Goal: Complete application form

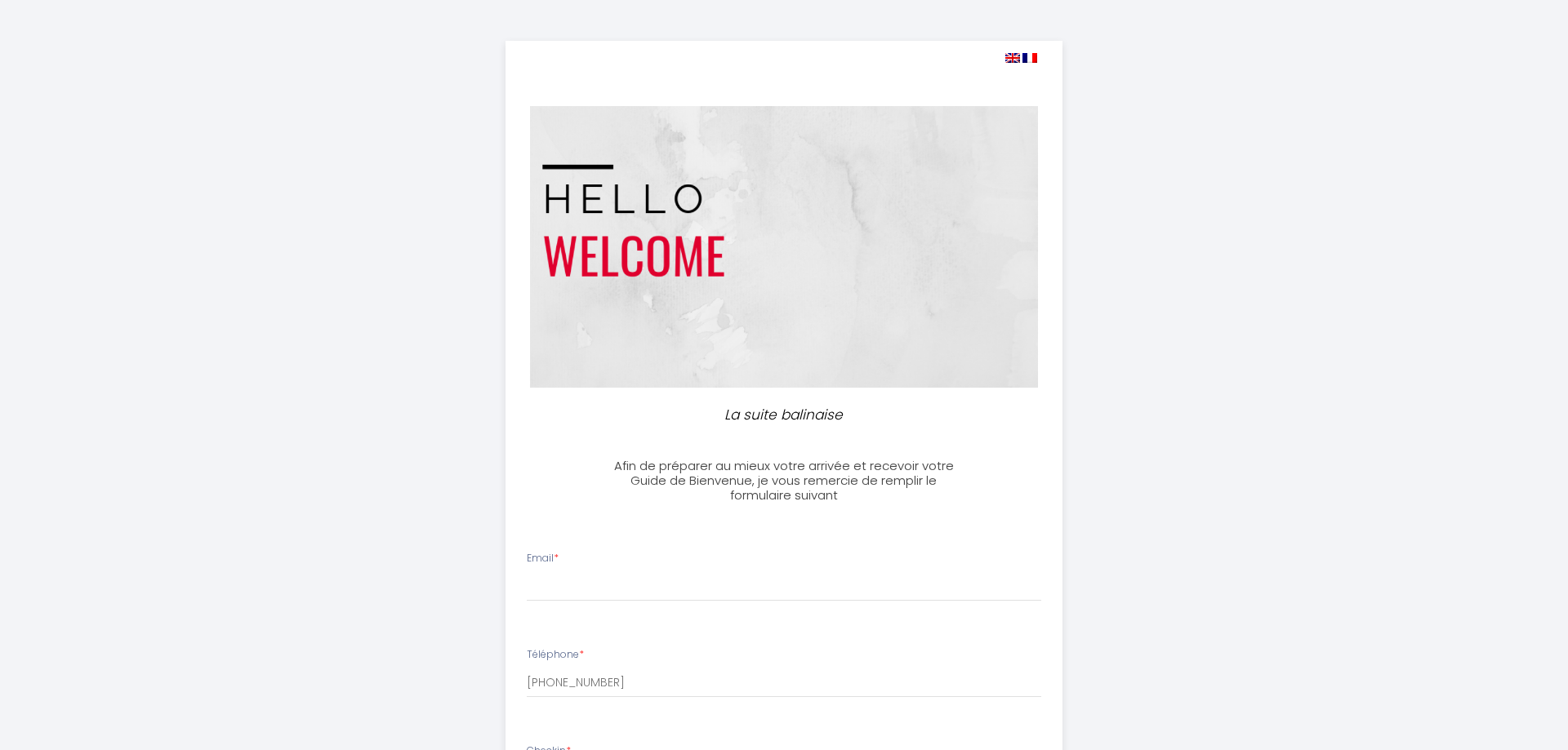
select select
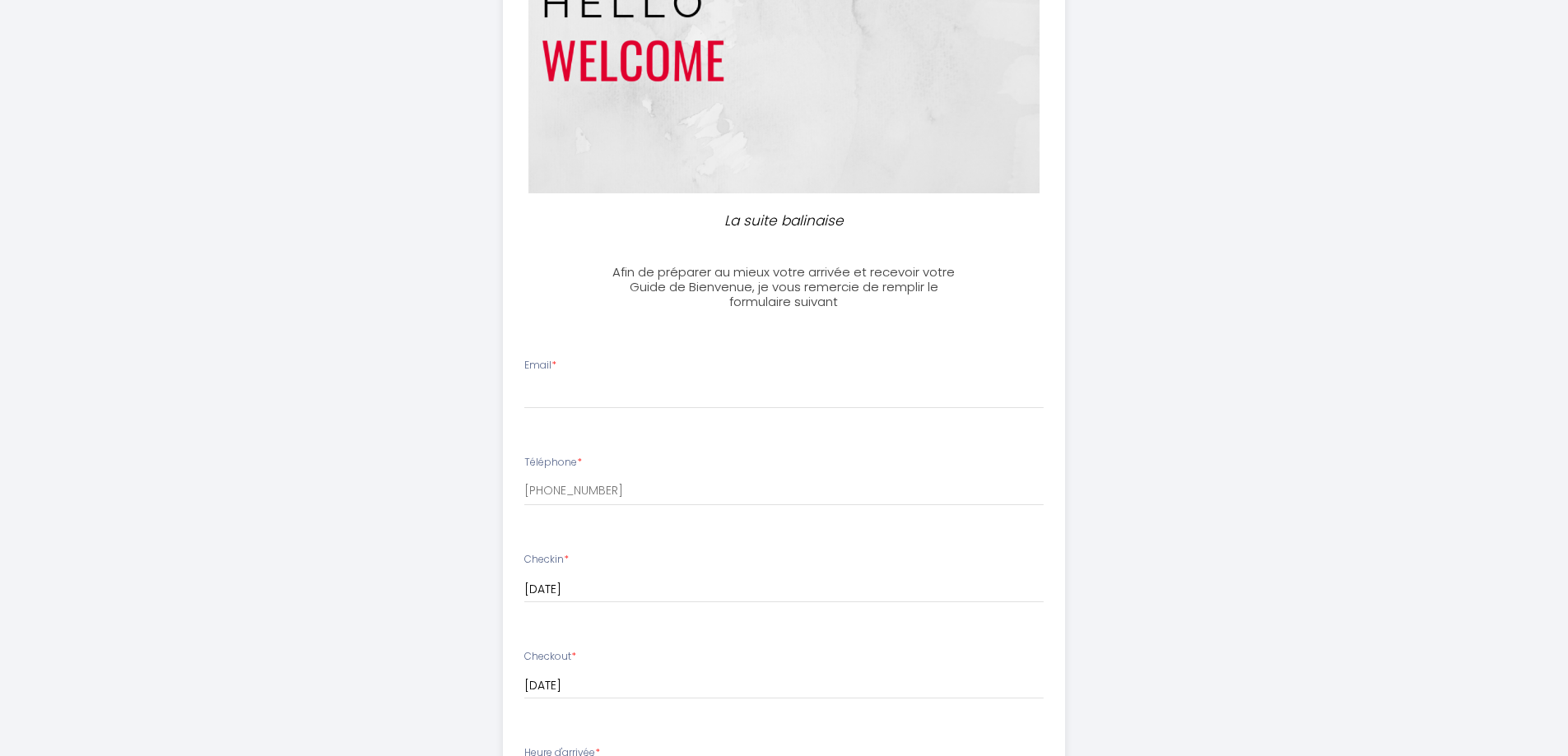
scroll to position [247, 0]
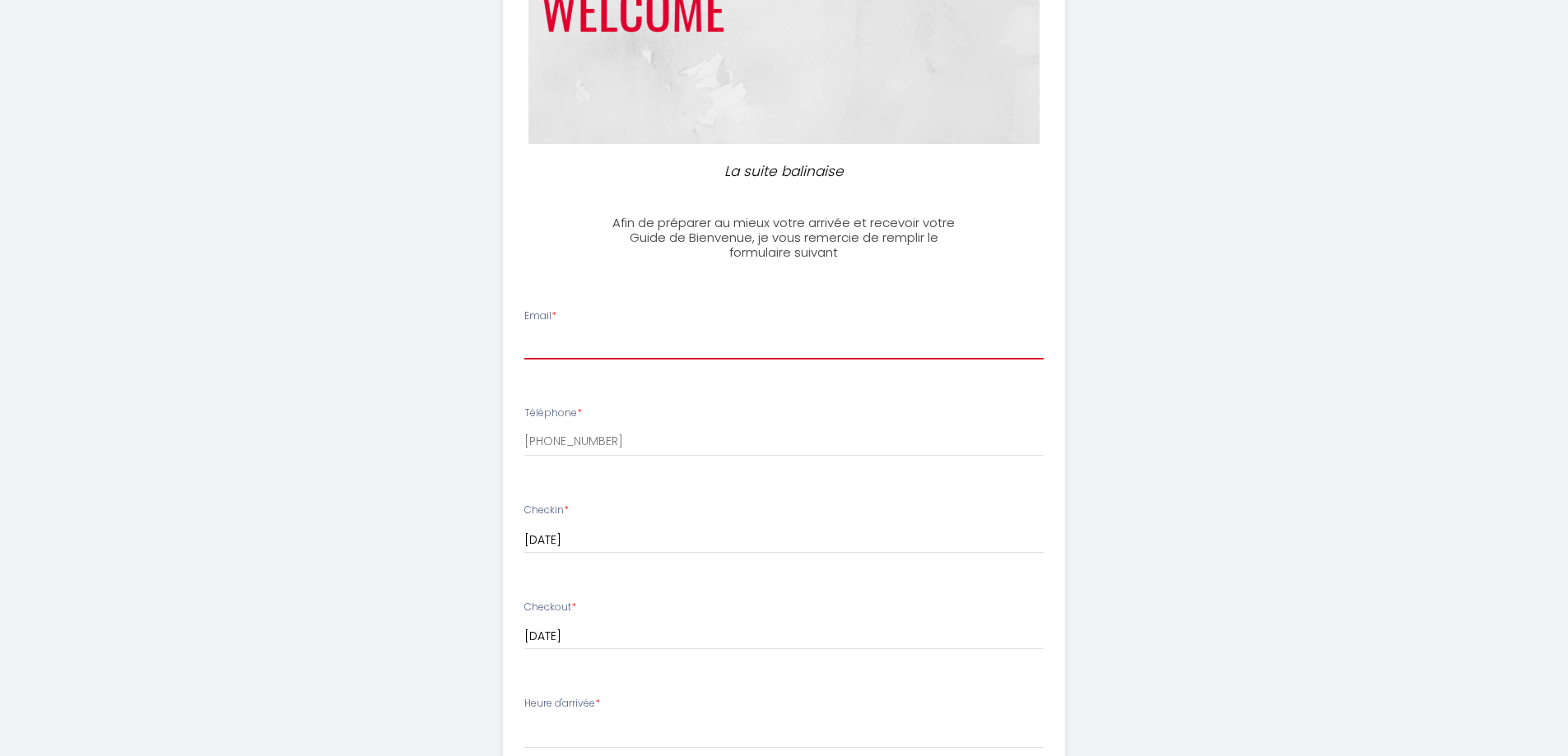
click at [568, 346] on input "Email *" at bounding box center [784, 345] width 519 height 29
type input "[EMAIL_ADDRESS][DOMAIN_NAME]"
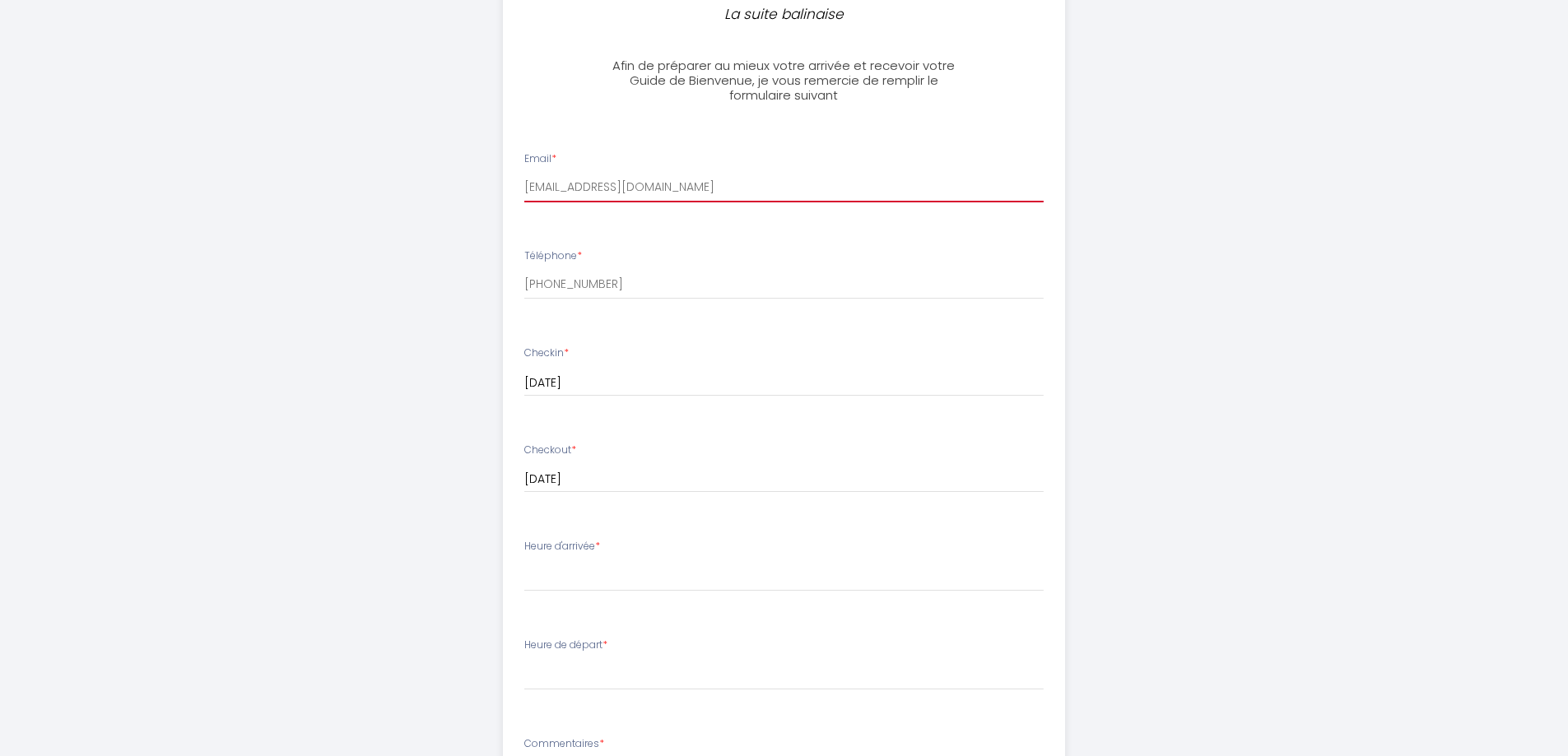
scroll to position [401, 0]
click at [669, 560] on div "Heure d'arrivée * 16:00 16:30 17:00 17:30 18:00 18:30 19:00 19:30 20:00 20:30 2…" at bounding box center [784, 569] width 519 height 53
click at [621, 554] on div "Heure d'arrivée * 16:00 16:30 17:00 17:30 18:00 18:30 19:00 19:30 20:00 20:30 2…" at bounding box center [784, 569] width 519 height 53
click at [605, 537] on li "Heure d'arrivée * 16:00 16:30 17:00 17:30 18:00 18:30 19:00 19:30 20:00 20:30 2…" at bounding box center [784, 577] width 560 height 88
click at [645, 544] on div "Heure d'arrivée * 16:00 16:30 17:00 17:30 18:00 18:30 19:00 19:30 20:00 20:30 2…" at bounding box center [784, 569] width 519 height 53
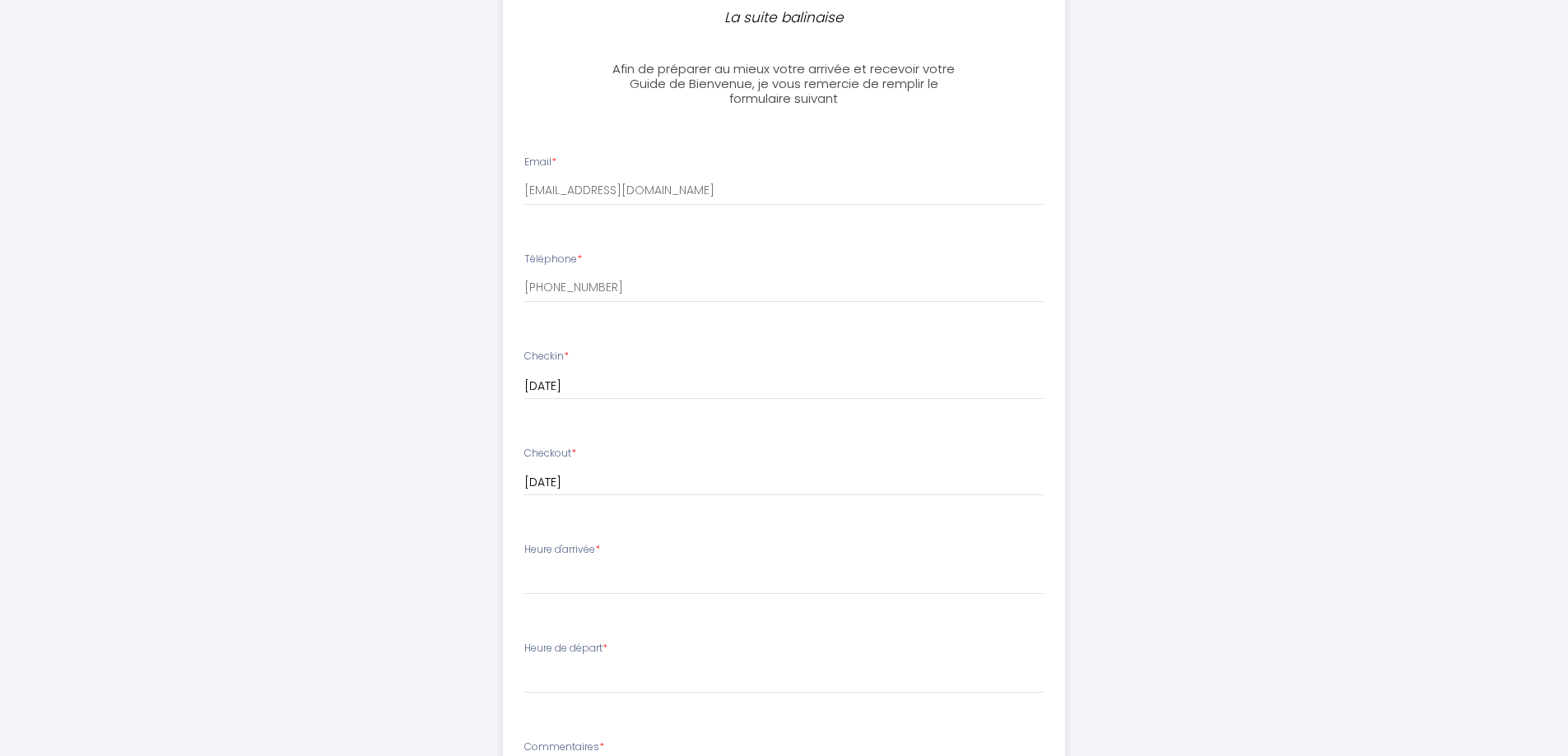
click at [654, 557] on div "Heure d'arrivée * 16:00 16:30 17:00 17:30 18:00 18:30 19:00 19:30 20:00 20:30 2…" at bounding box center [784, 569] width 519 height 53
click at [625, 562] on div "Heure d'arrivée * 16:00 16:30 17:00 17:30 18:00 18:30 19:00 19:30 20:00 20:30 2…" at bounding box center [784, 569] width 519 height 53
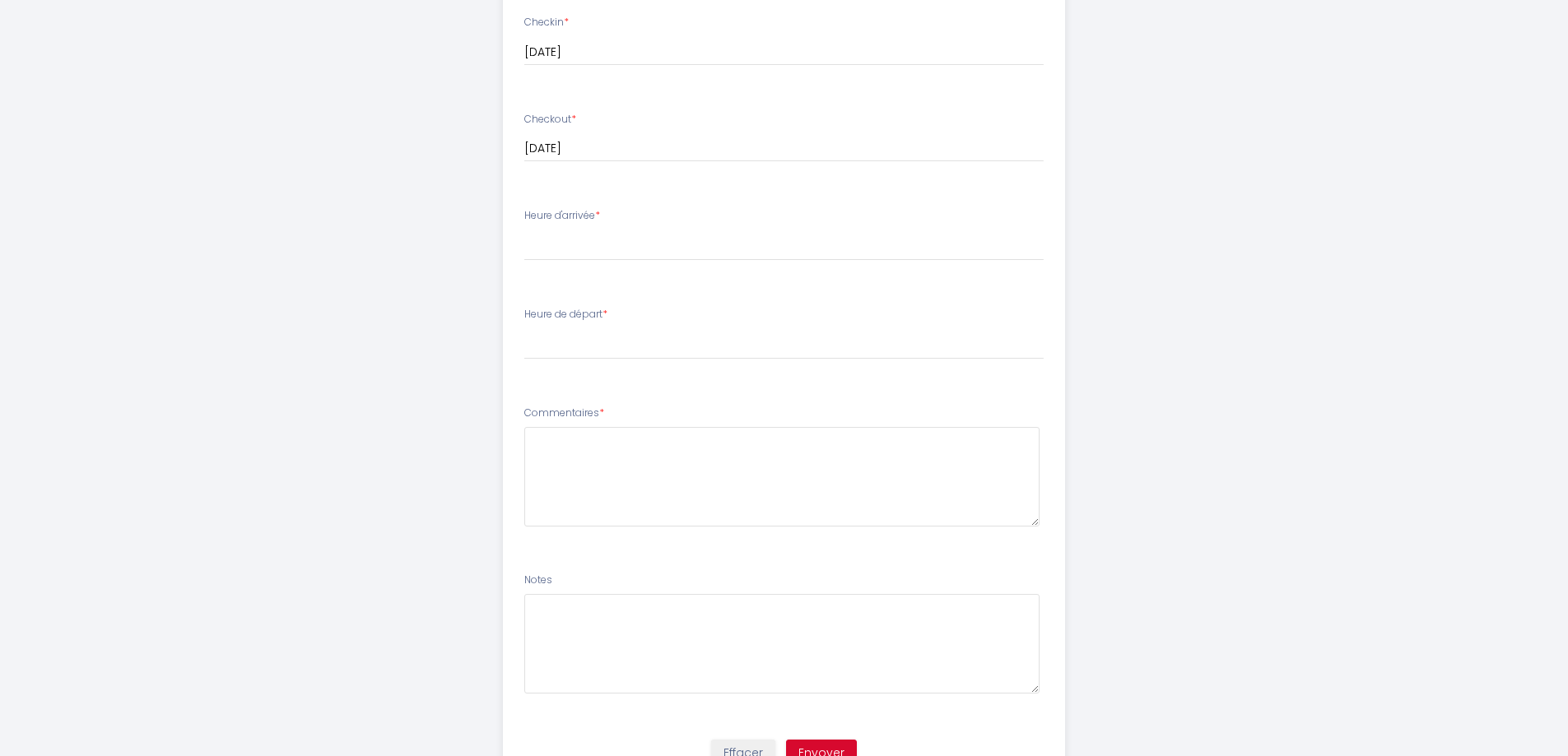
scroll to position [812, 0]
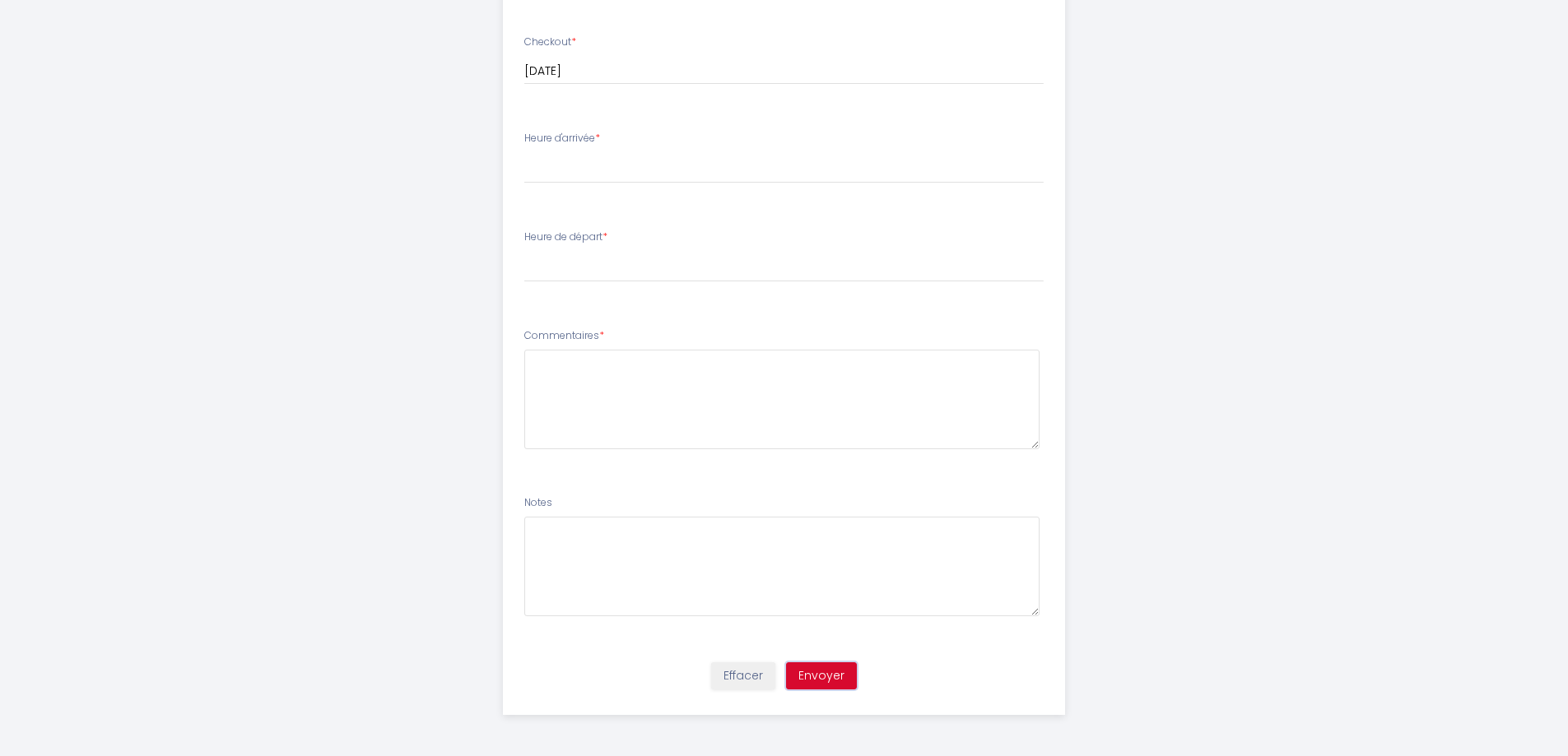
click at [821, 676] on button "Envoyer" at bounding box center [821, 676] width 71 height 28
click at [725, 205] on li "Heure d'arrivée * 16:00 16:30 17:00 17:30 18:00 18:30 19:00 19:30 20:00 20:30 2…" at bounding box center [784, 165] width 560 height 88
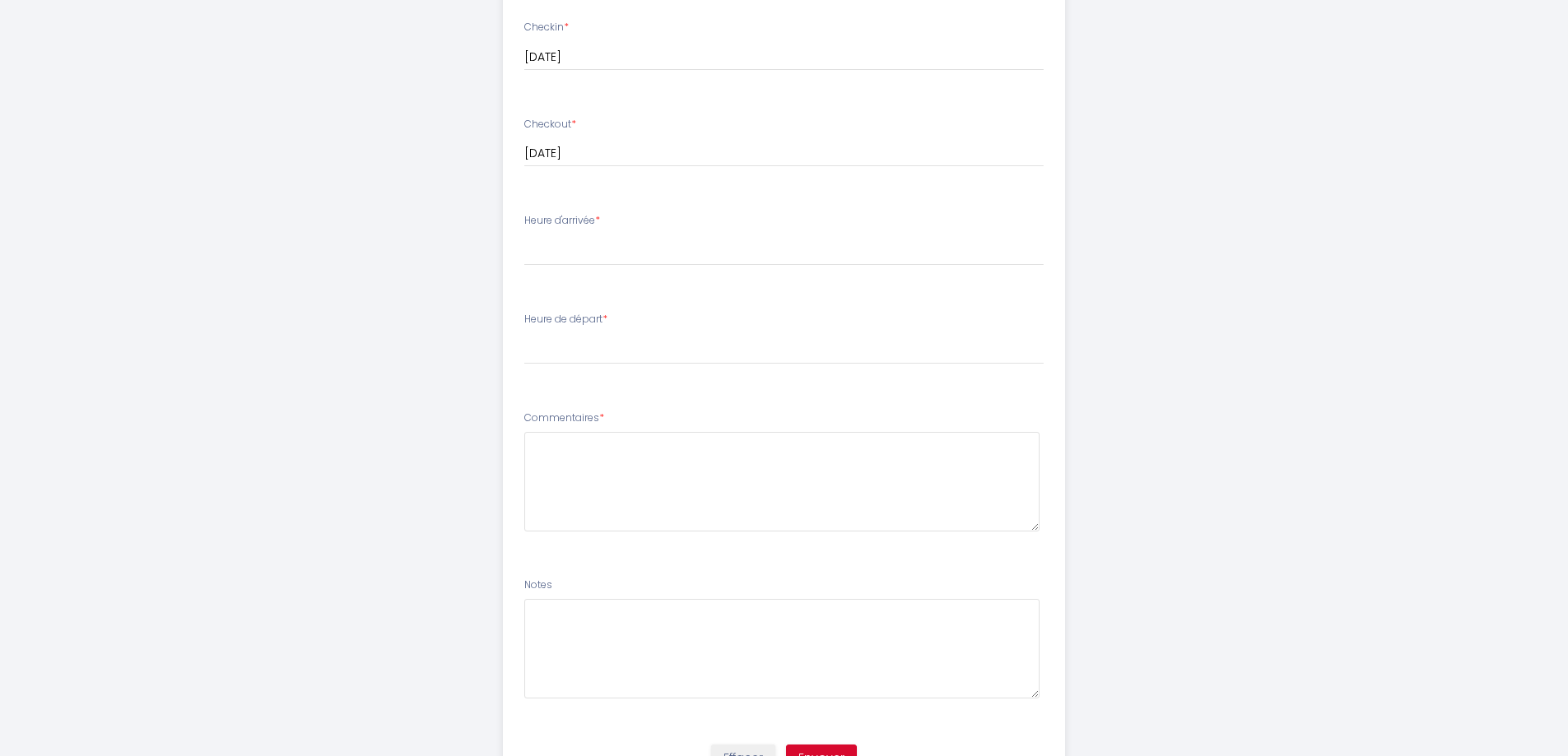
scroll to position [565, 0]
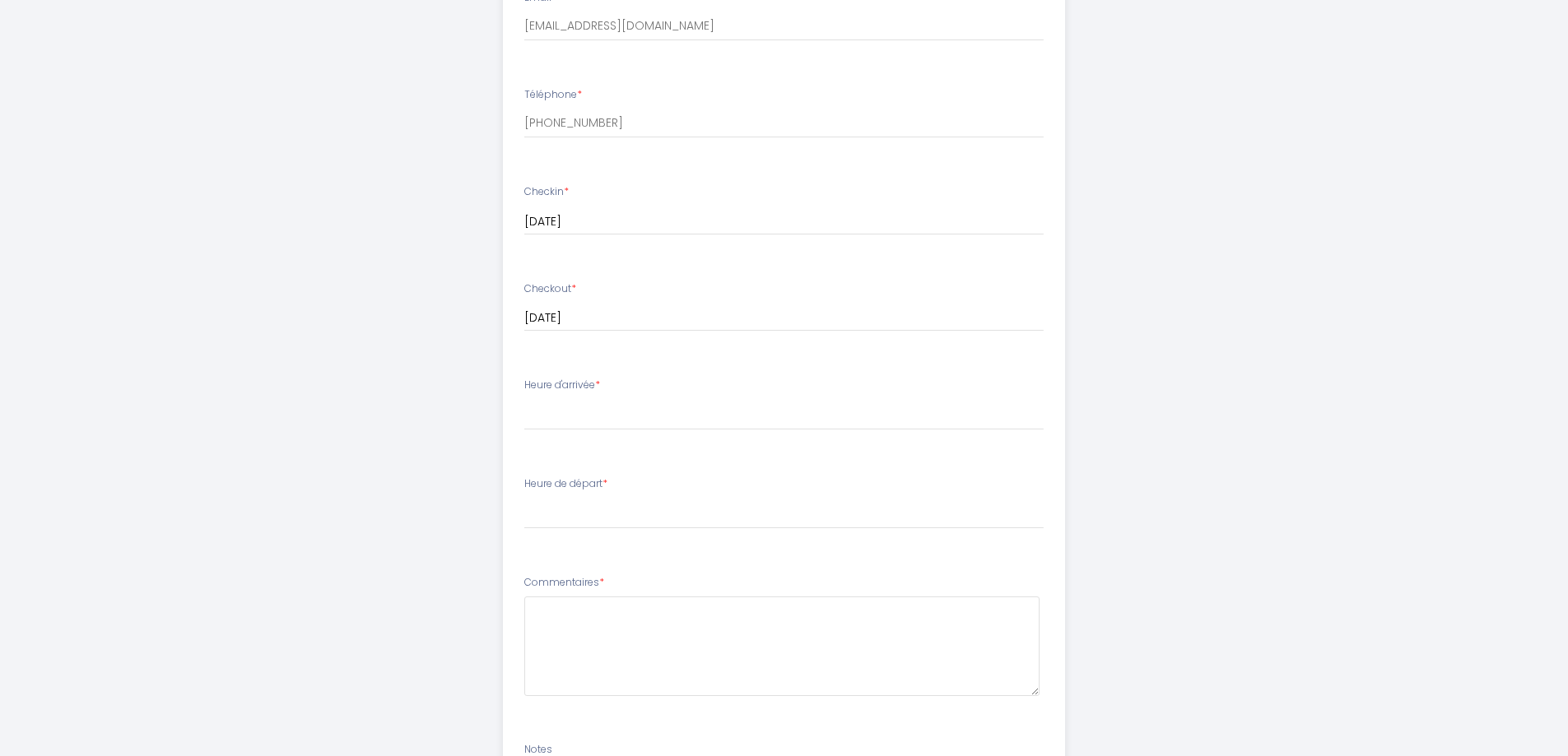
click at [600, 380] on span "*" at bounding box center [597, 384] width 5 height 14
click at [563, 389] on label "Heure d'arrivée *" at bounding box center [561, 385] width 76 height 16
click at [562, 418] on select "16:00 16:30 17:00 17:30 18:00 18:30 19:00 19:30 20:00 20:30 21:00 21:30 22:00" at bounding box center [784, 415] width 519 height 31
select select "17:00"
click at [524, 399] on select "16:00 16:30 17:00 17:30 18:00 18:30 19:00 19:30 20:00 20:30 21:00 21:30 22:00" at bounding box center [784, 415] width 519 height 31
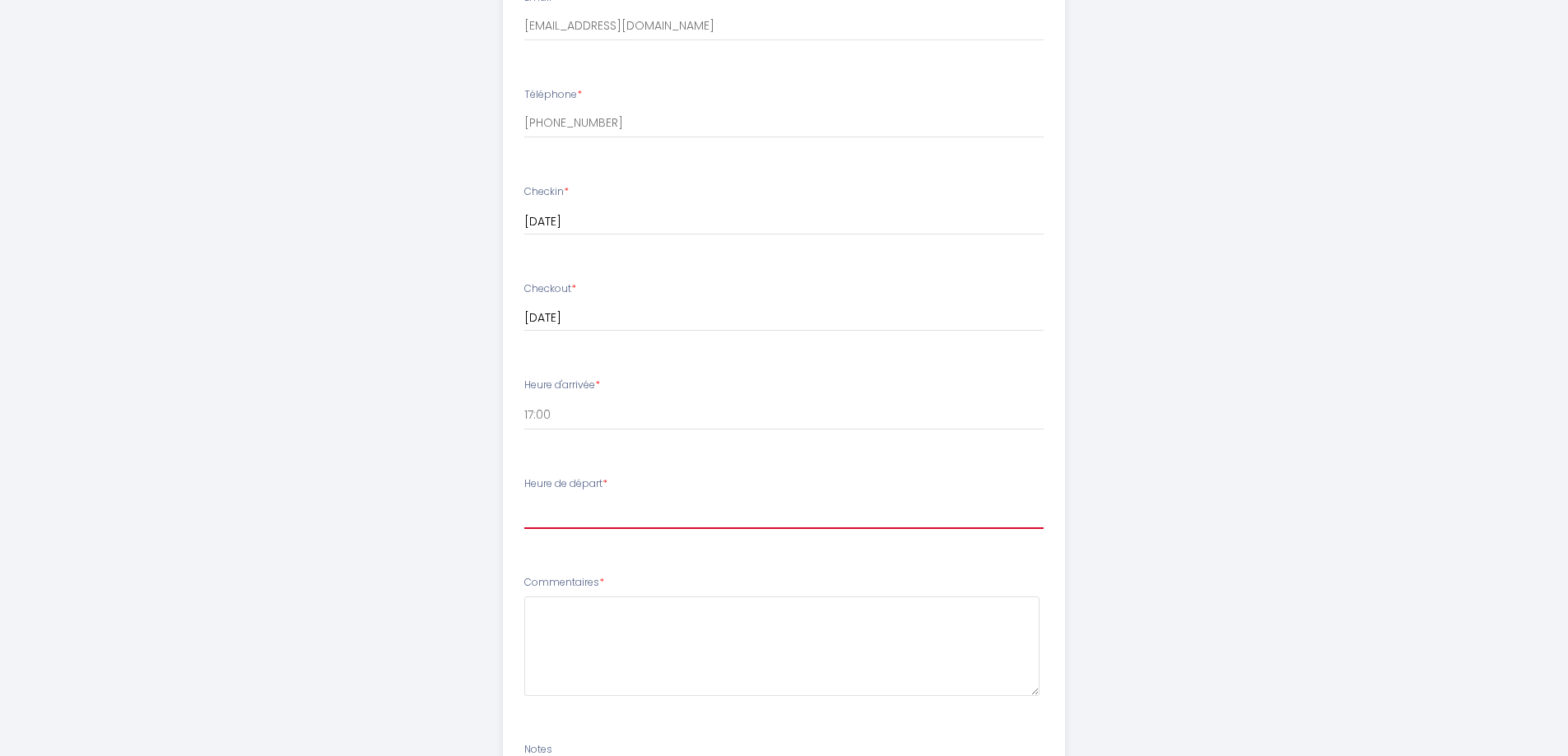
click at [637, 512] on select "00:00 00:30 01:00 01:30 02:00 02:30 03:00 03:30 04:00 04:30 05:00 05:30 06:00 0…" at bounding box center [784, 513] width 519 height 31
select select "10:00"
click at [524, 497] on select "00:00 00:30 01:00 01:30 02:00 02:30 03:00 03:30 04:00 04:30 05:00 05:30 06:00 0…" at bounding box center [784, 513] width 519 height 31
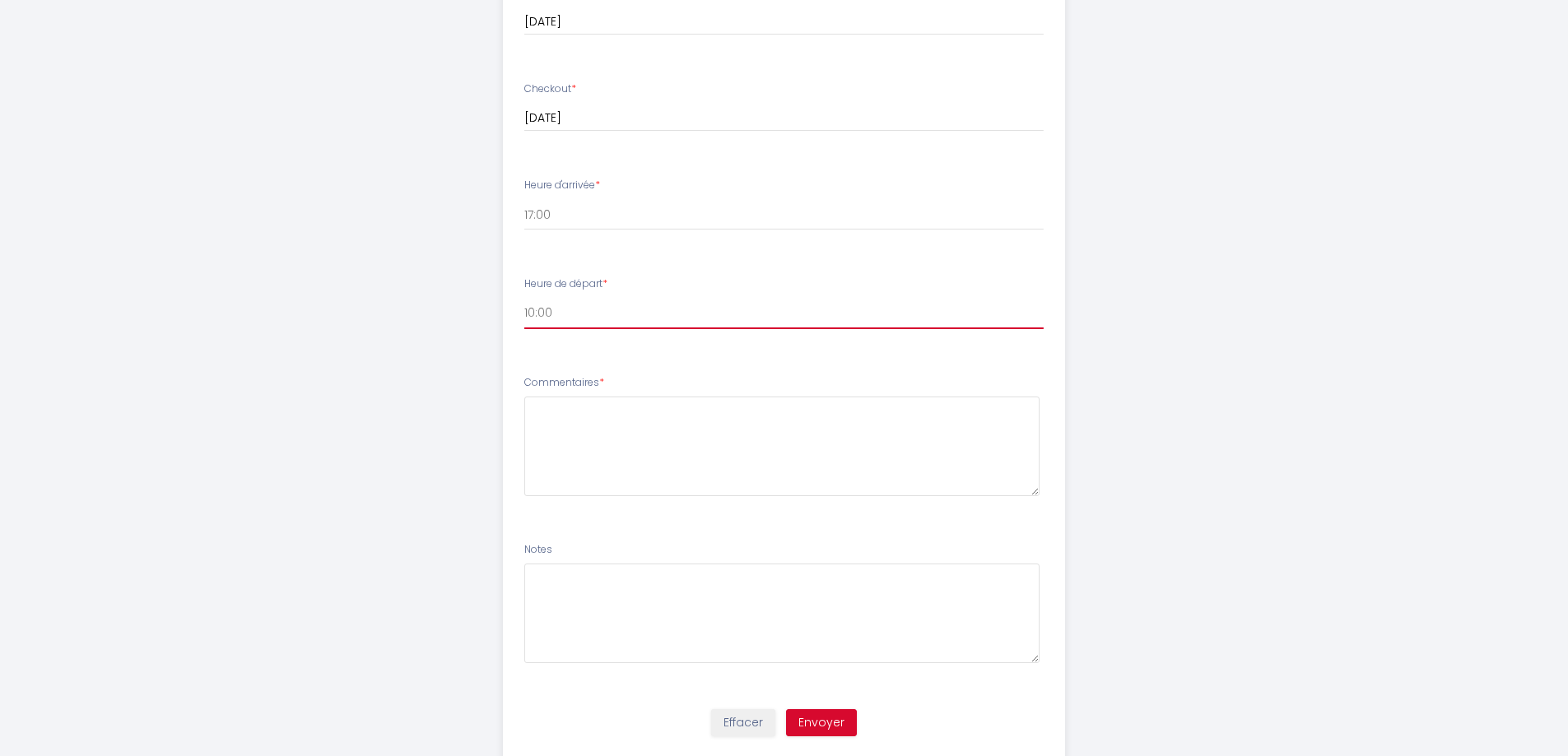
scroll to position [812, 0]
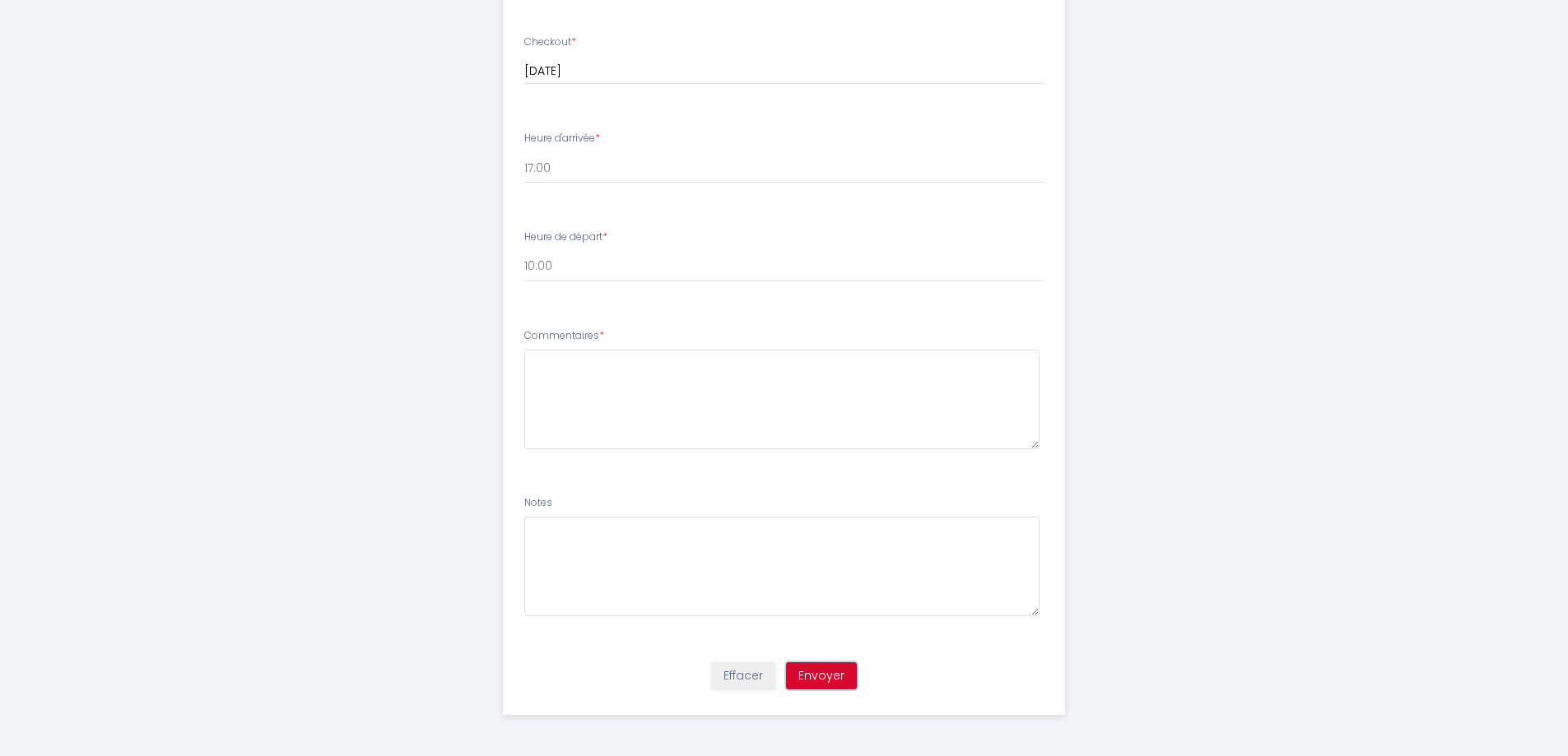
click at [815, 676] on button "Envoyer" at bounding box center [821, 676] width 71 height 28
type textarea "Je confirme la location du [DATE] au [DATE]"
click at [819, 671] on button "Envoyer" at bounding box center [821, 676] width 71 height 28
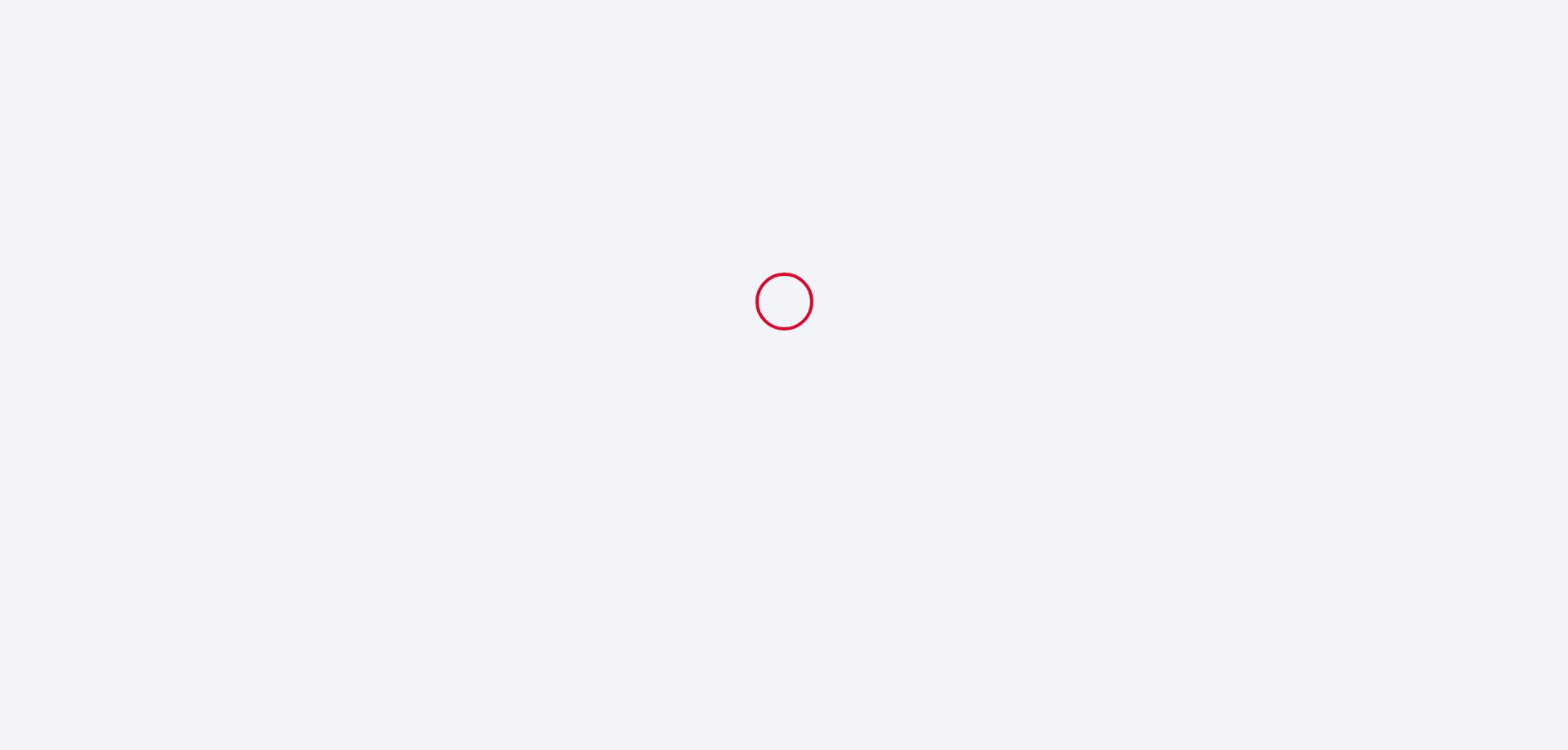
select select "17:00"
select select "10:00"
